Goal: Information Seeking & Learning: Find specific fact

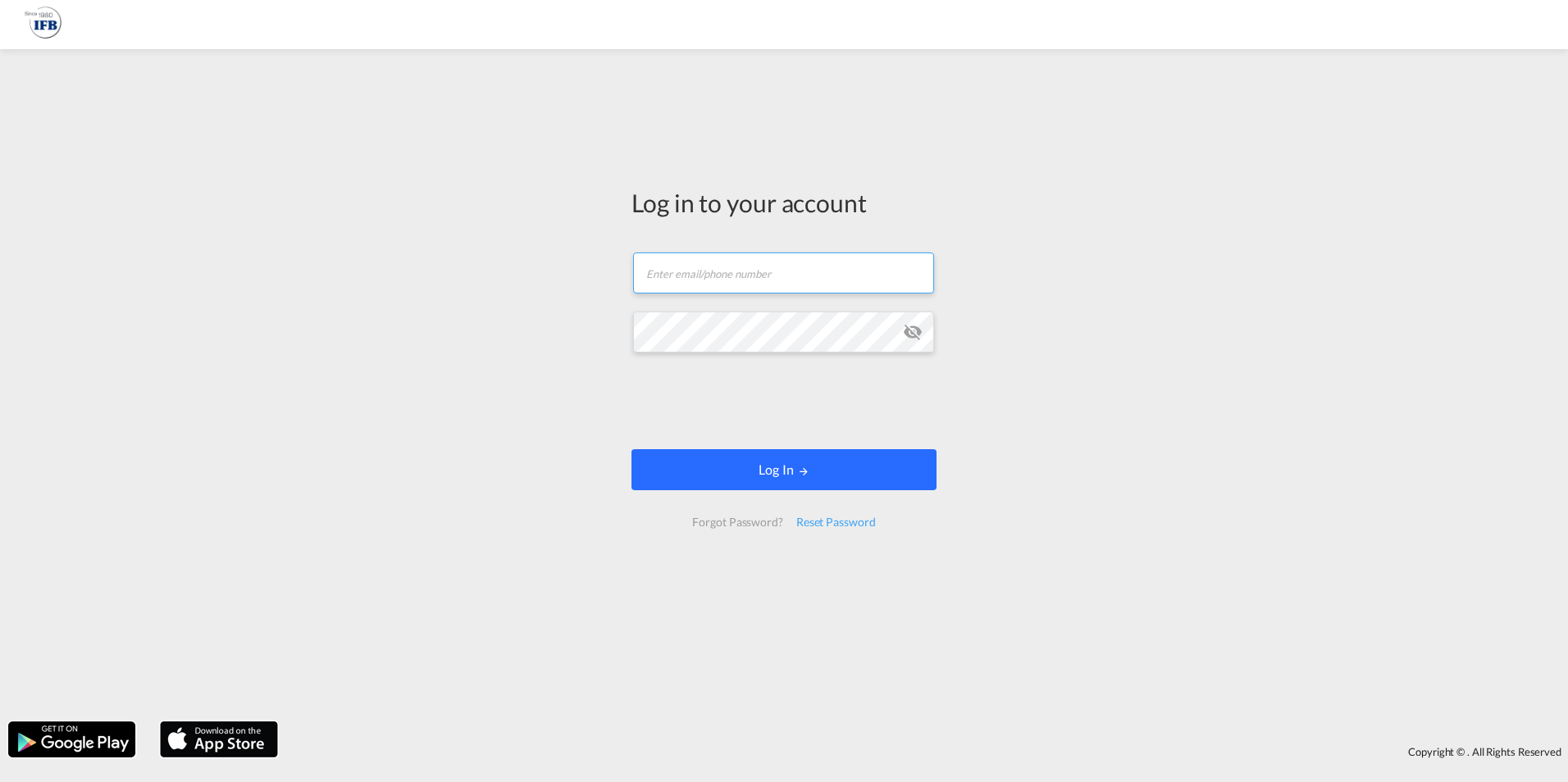
type input "[PERSON_NAME][EMAIL_ADDRESS][DOMAIN_NAME]"
click at [793, 465] on button "Log In" at bounding box center [784, 470] width 305 height 41
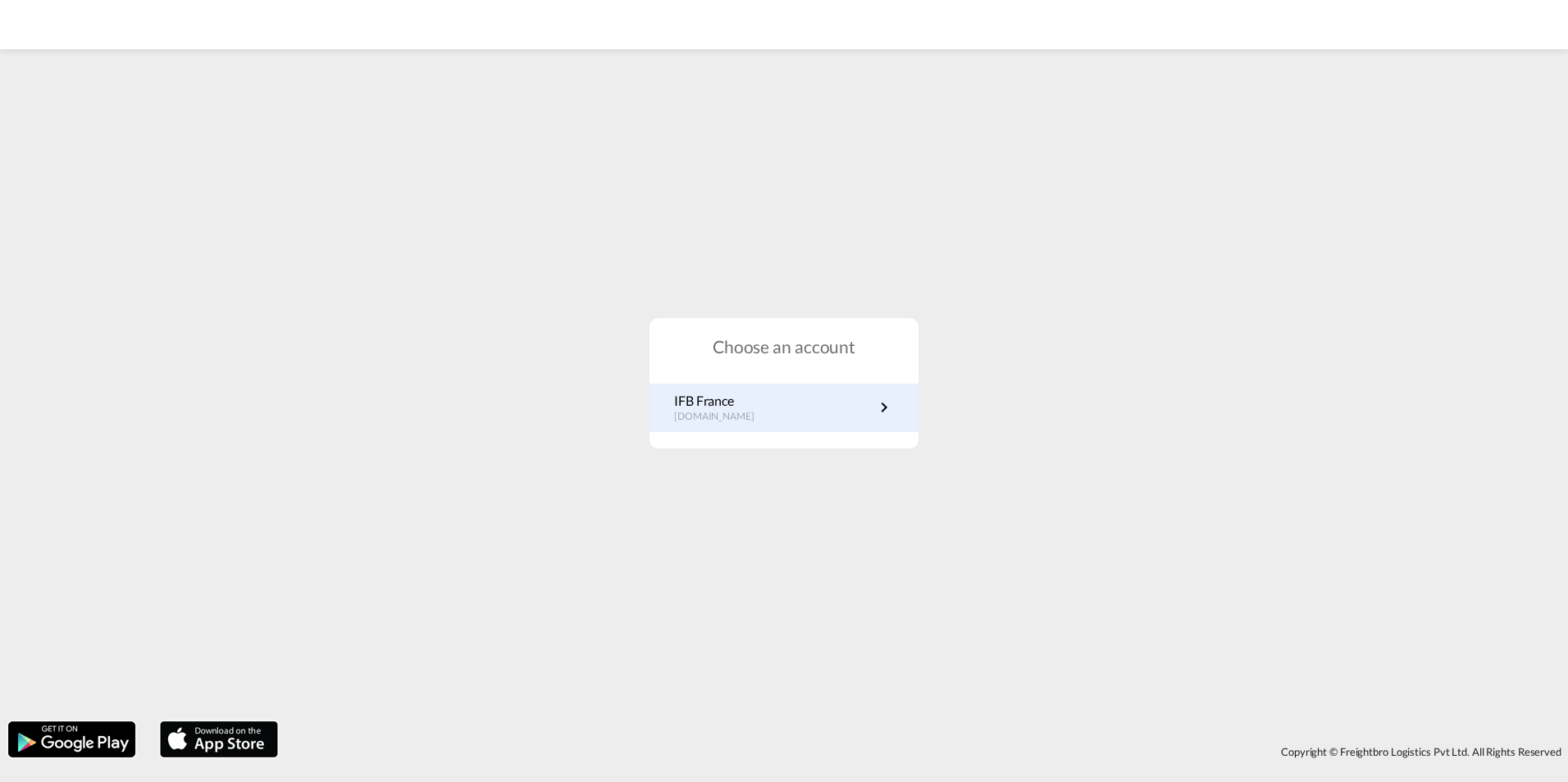
click at [758, 417] on link "IFB France [DOMAIN_NAME]" at bounding box center [784, 408] width 220 height 32
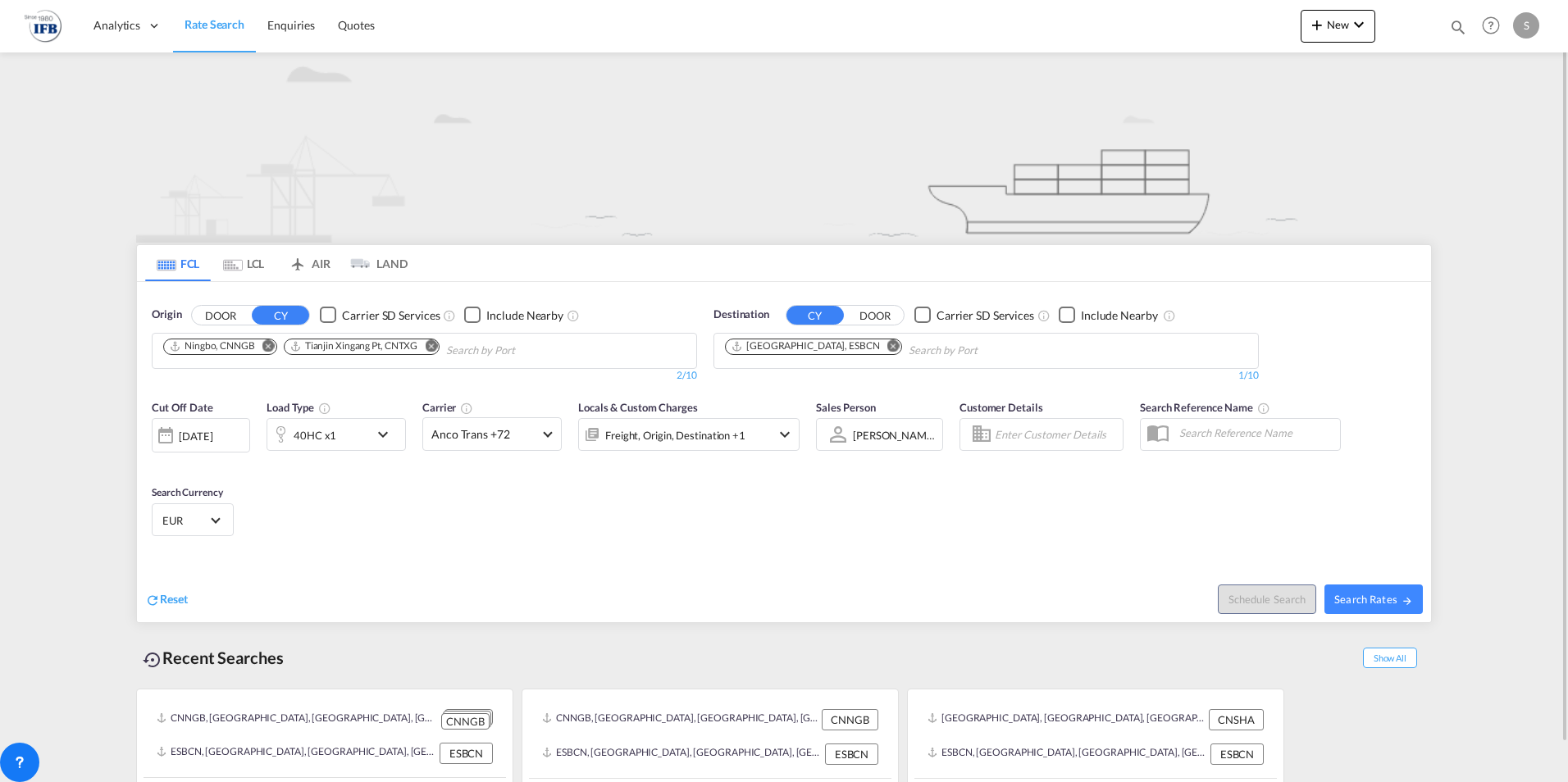
click at [269, 348] on md-icon "Remove" at bounding box center [269, 346] width 13 height 13
click at [316, 349] on md-icon "Remove" at bounding box center [312, 346] width 13 height 13
click at [431, 345] on body "Analytics Reports Rate Search Enquiries Quotes Analytics Reports" at bounding box center [784, 391] width 1568 height 782
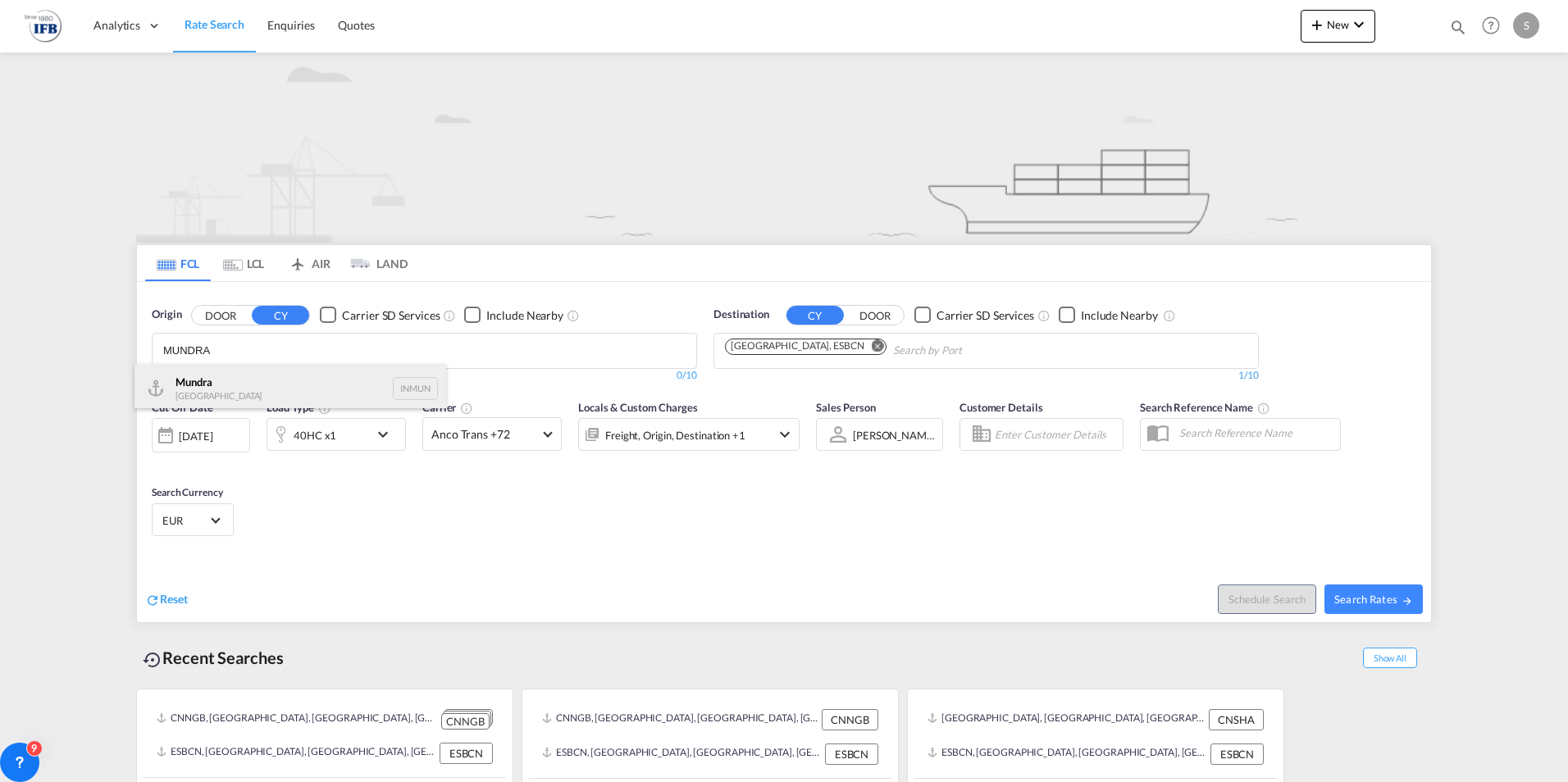
type input "MUNDRA"
click at [222, 382] on div "Mundra India INMUN" at bounding box center [290, 388] width 312 height 49
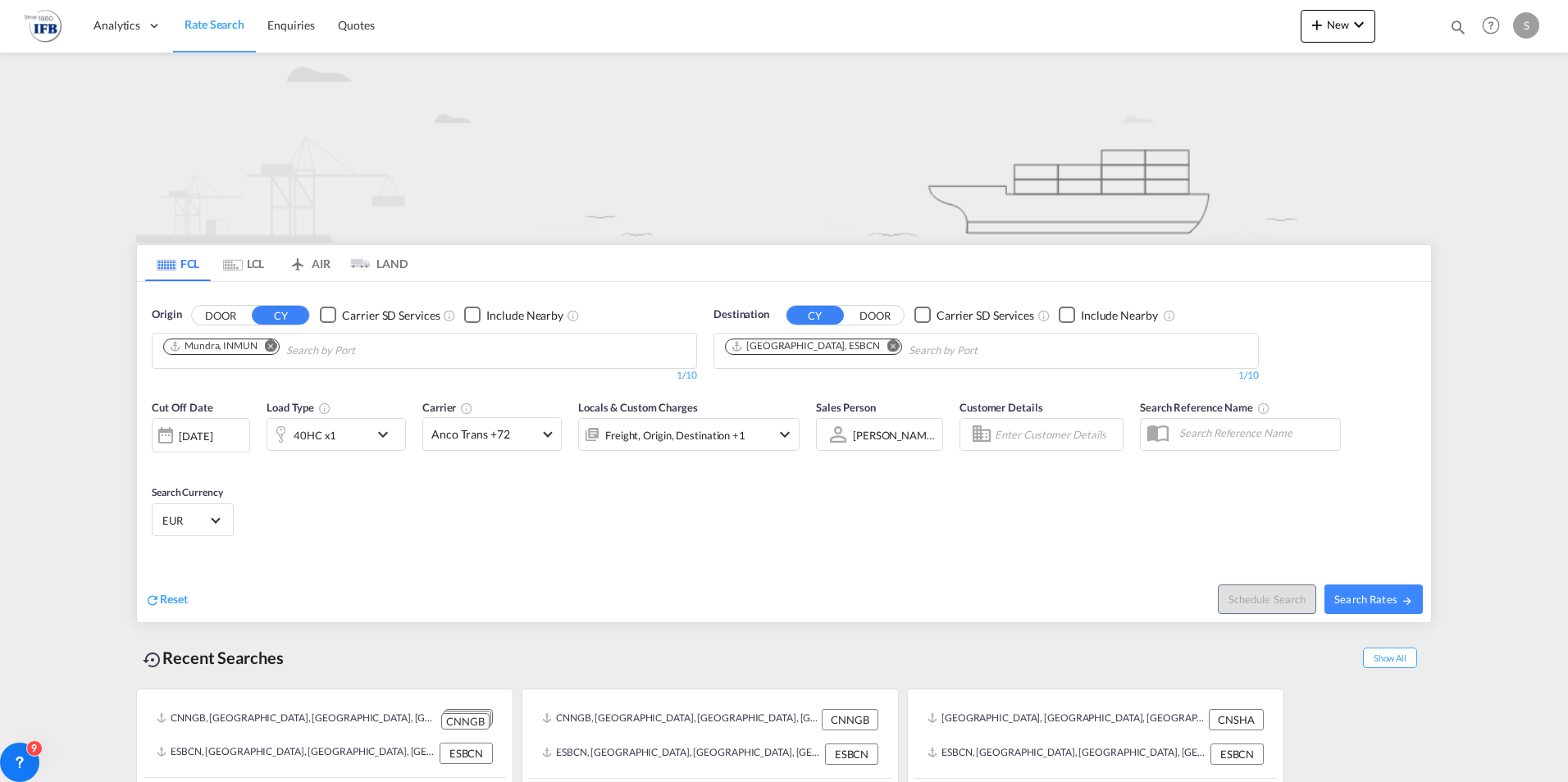
click at [887, 345] on md-icon "Remove" at bounding box center [894, 346] width 13 height 13
click at [836, 346] on body "Analytics Reports Rate Search Enquiries Quotes Analytics Reports" at bounding box center [784, 391] width 1568 height 782
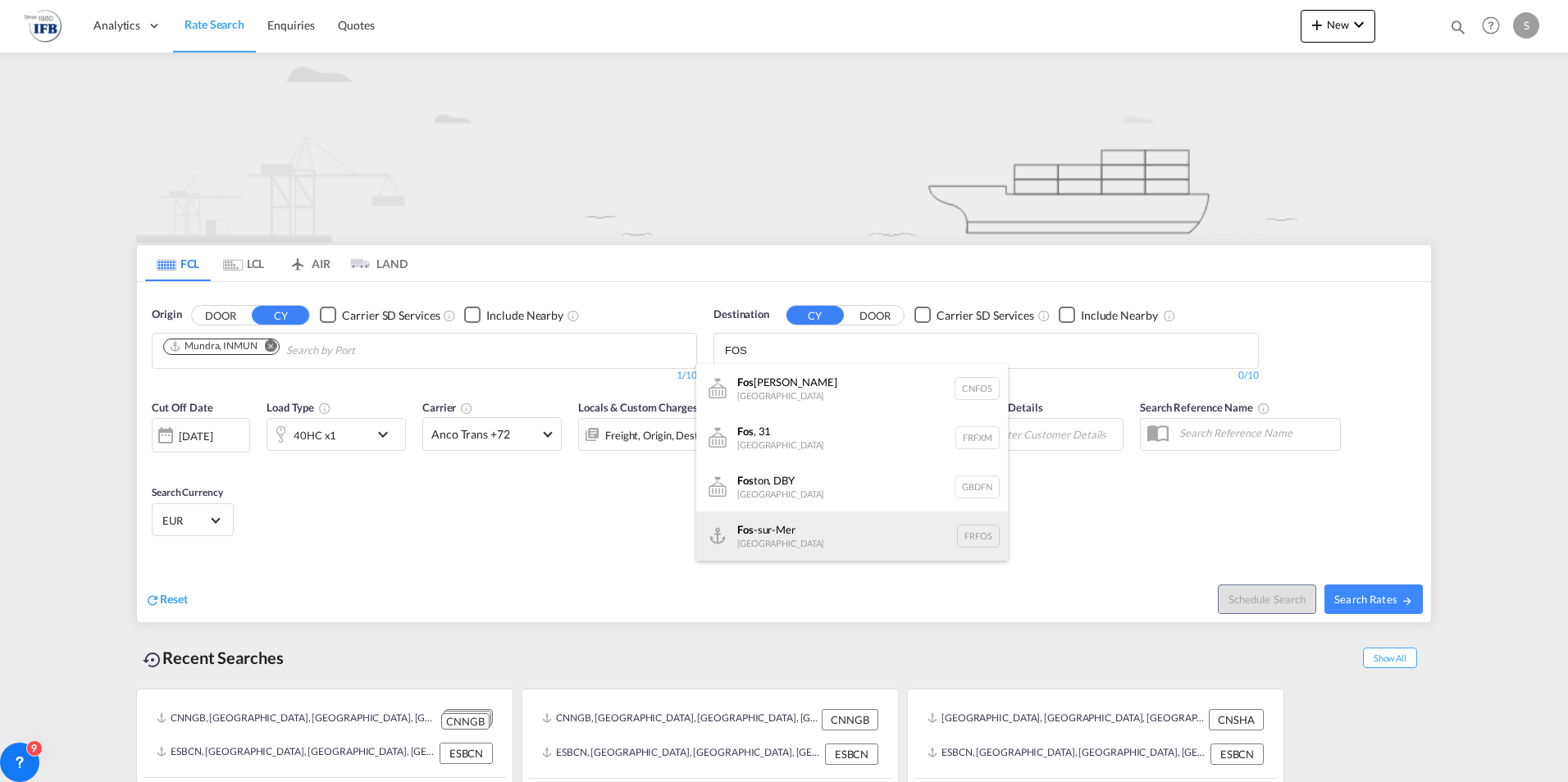
type input "FOS"
click at [770, 541] on div "Fos -sur-Mer France FRFOS" at bounding box center [851, 536] width 312 height 49
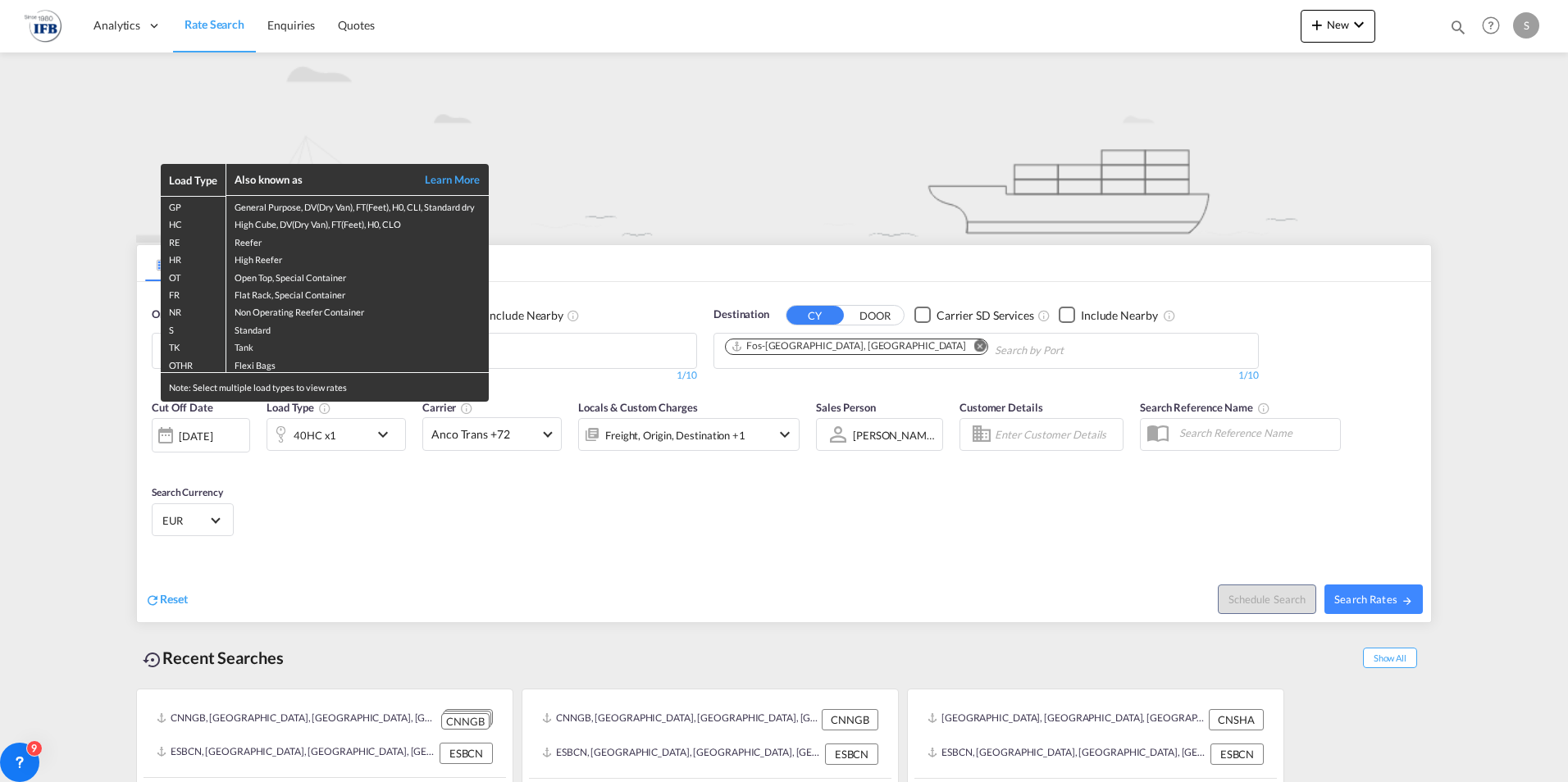
click at [929, 512] on div "Load Type Also known as Learn More GP General Purpose, DV(Dry Van), FT(Feet), H…" at bounding box center [784, 391] width 1568 height 782
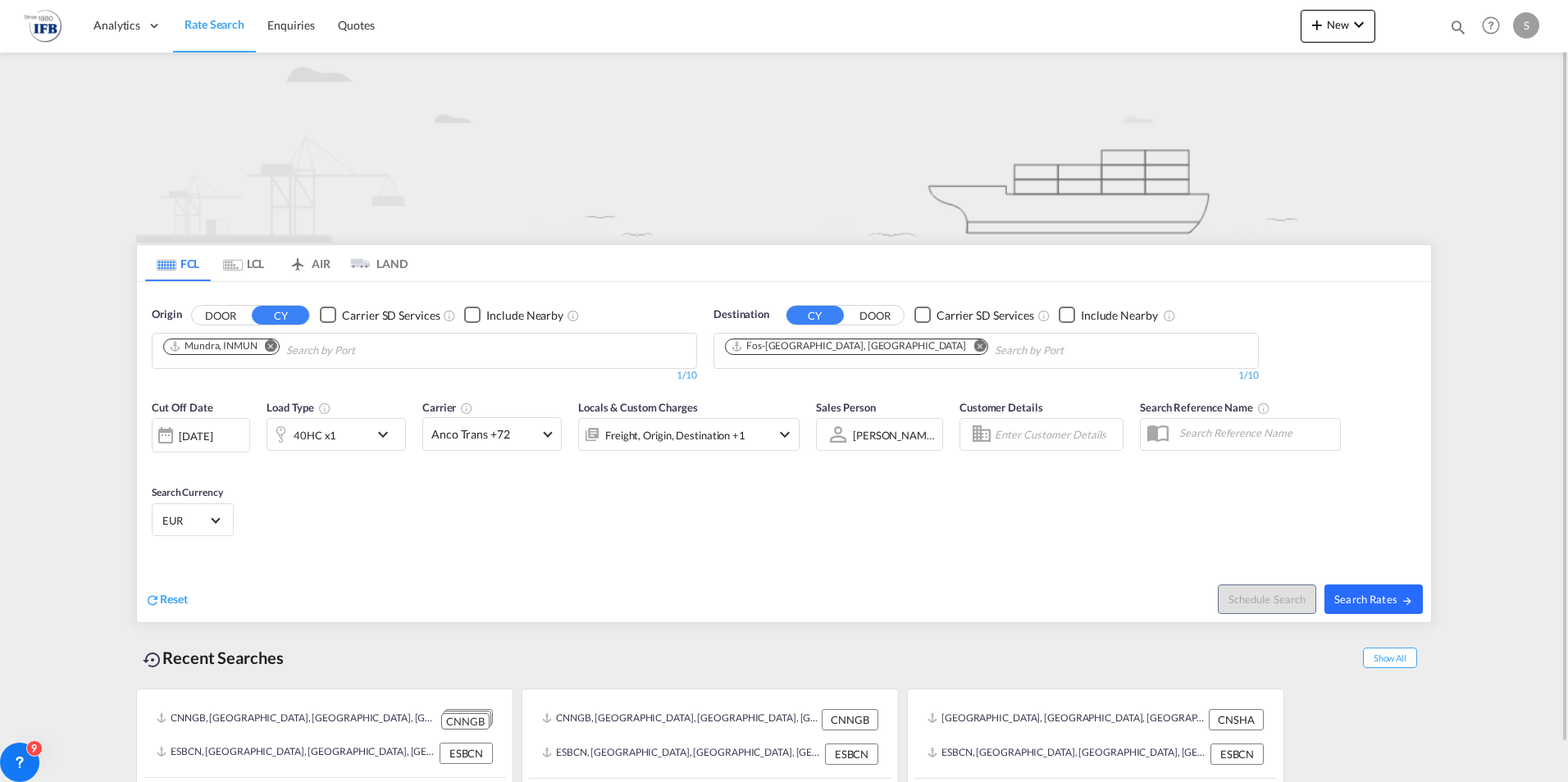
click at [1359, 593] on span "Search Rates" at bounding box center [1374, 599] width 79 height 13
type input "INMUN to FRFOS / 8 Sep 2025"
